Goal: Use online tool/utility: Use online tool/utility

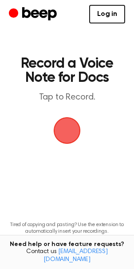
click at [70, 135] on span "button" at bounding box center [67, 130] width 34 height 34
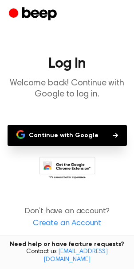
click at [70, 135] on button "Continue with Google" at bounding box center [67, 135] width 119 height 21
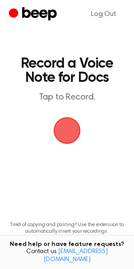
click at [69, 130] on span "button" at bounding box center [67, 131] width 30 height 30
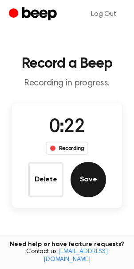
click at [93, 168] on button "Save" at bounding box center [87, 179] width 35 height 35
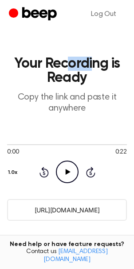
drag, startPoint x: 90, startPoint y: 58, endPoint x: 68, endPoint y: 63, distance: 22.7
click at [68, 63] on h1 "Your Recording is Ready" at bounding box center [67, 71] width 120 height 28
